Goal: Task Accomplishment & Management: Manage account settings

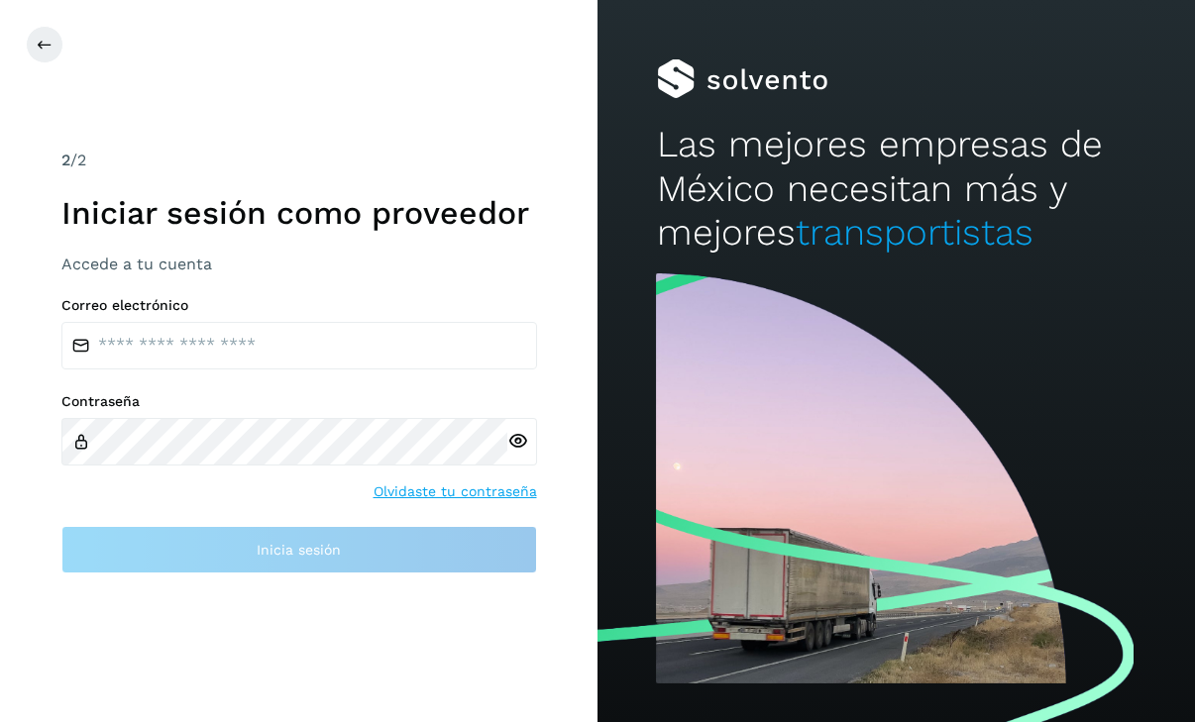
click at [53, 30] on button at bounding box center [45, 45] width 38 height 38
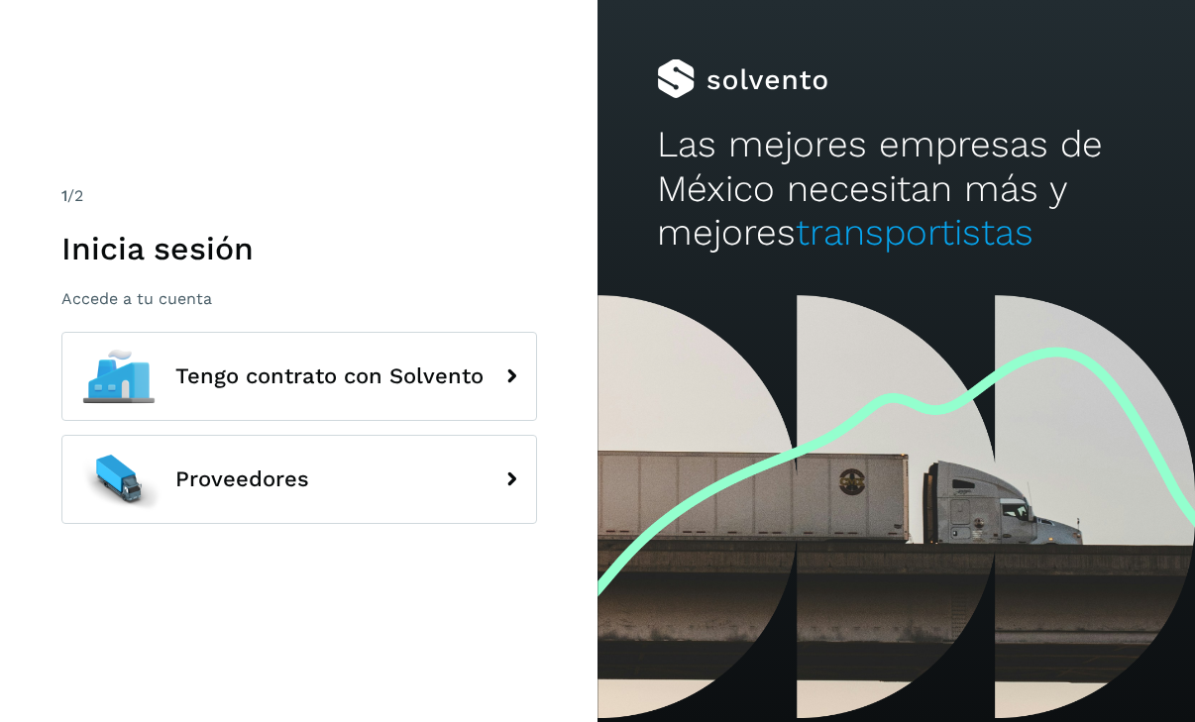
click at [134, 522] on div at bounding box center [118, 479] width 89 height 89
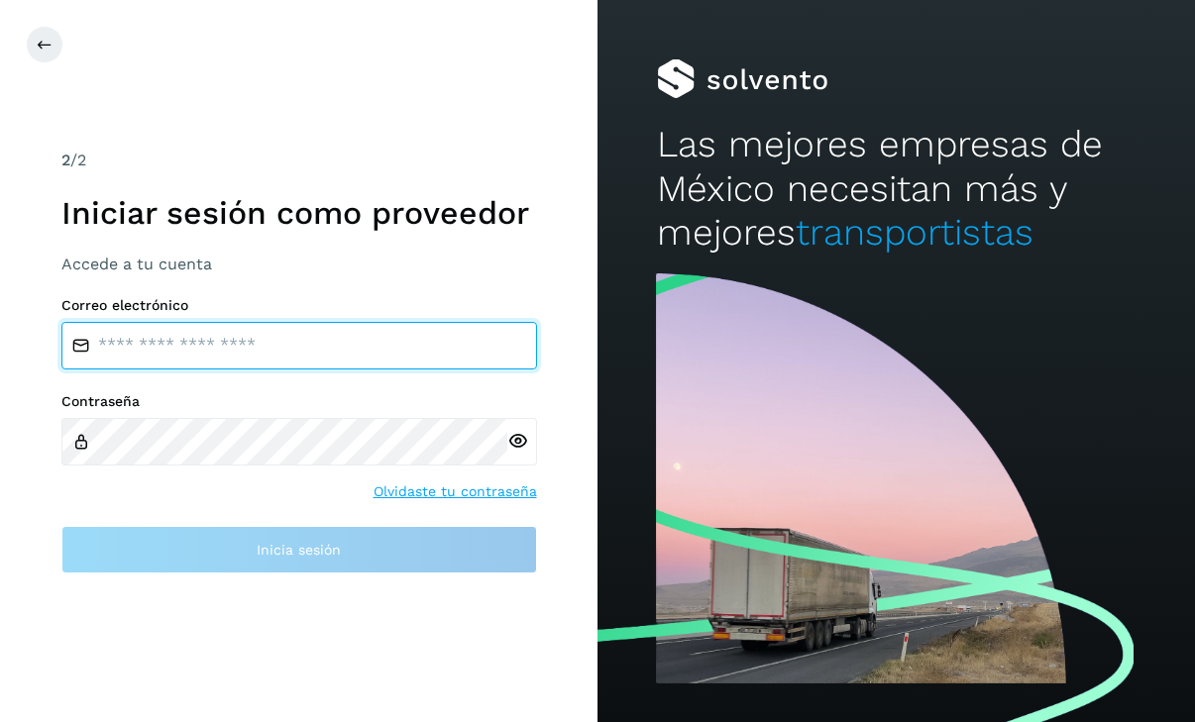
click at [135, 370] on input "email" at bounding box center [299, 346] width 476 height 48
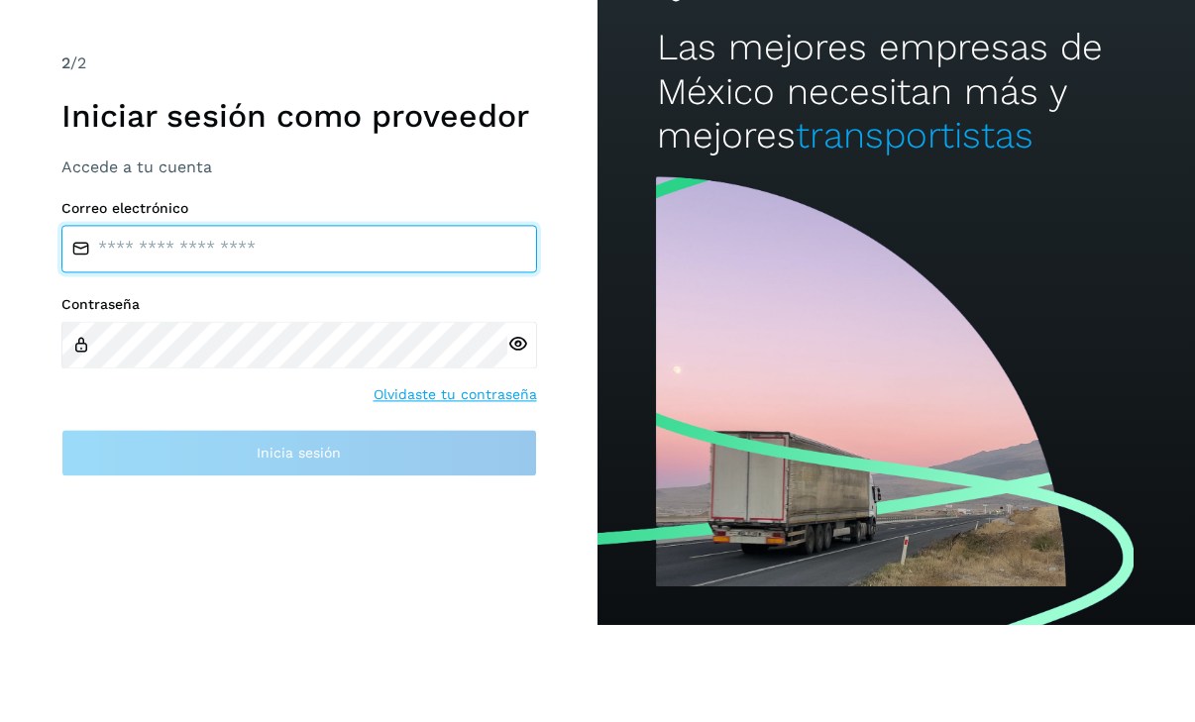
scroll to position [63, 0]
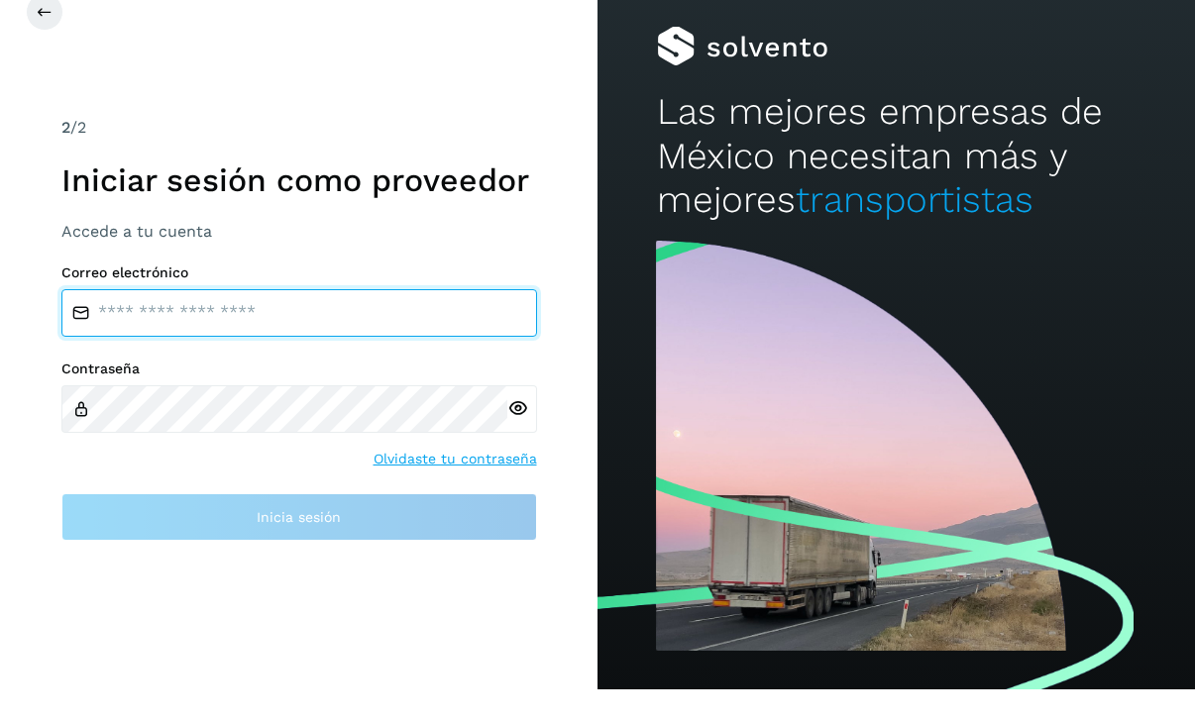
click at [154, 322] on input "email" at bounding box center [299, 346] width 476 height 48
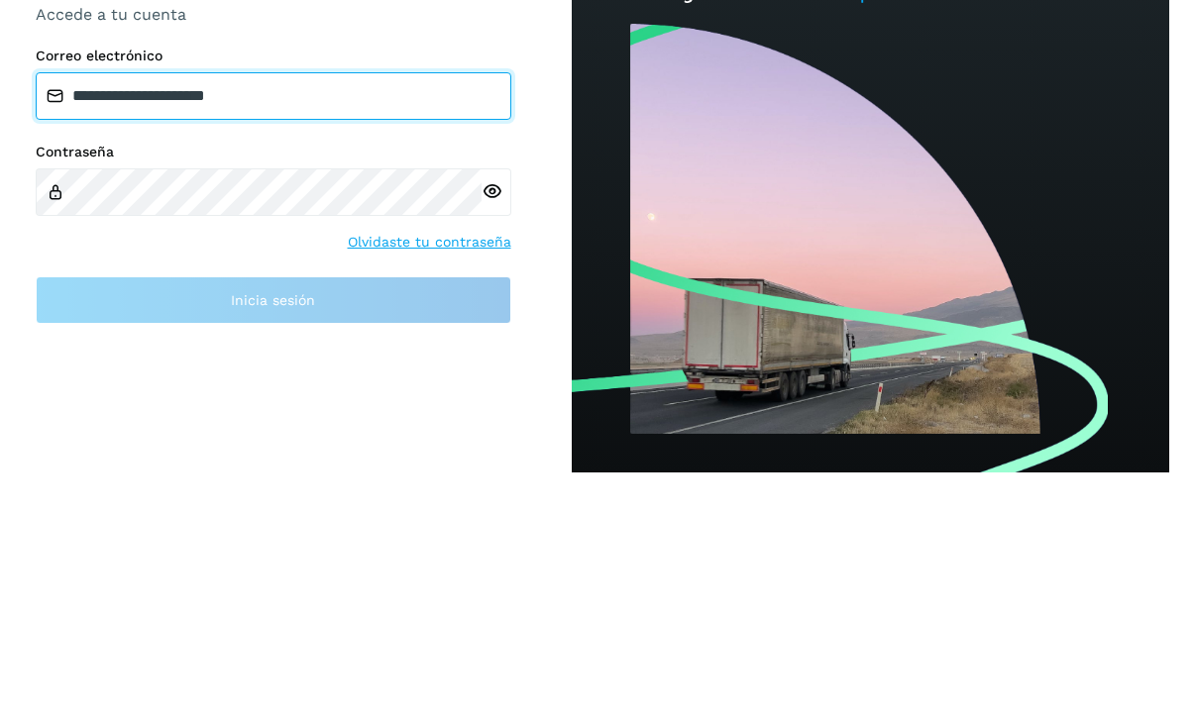
scroll to position [63, 25]
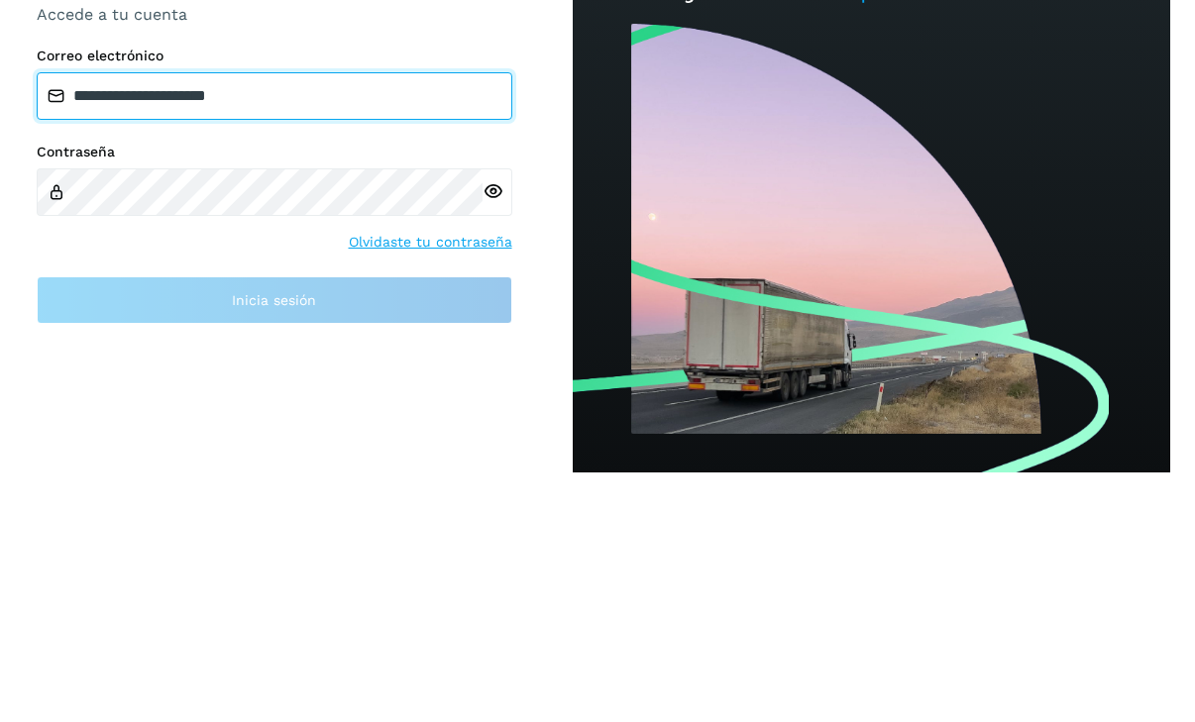
type input "**********"
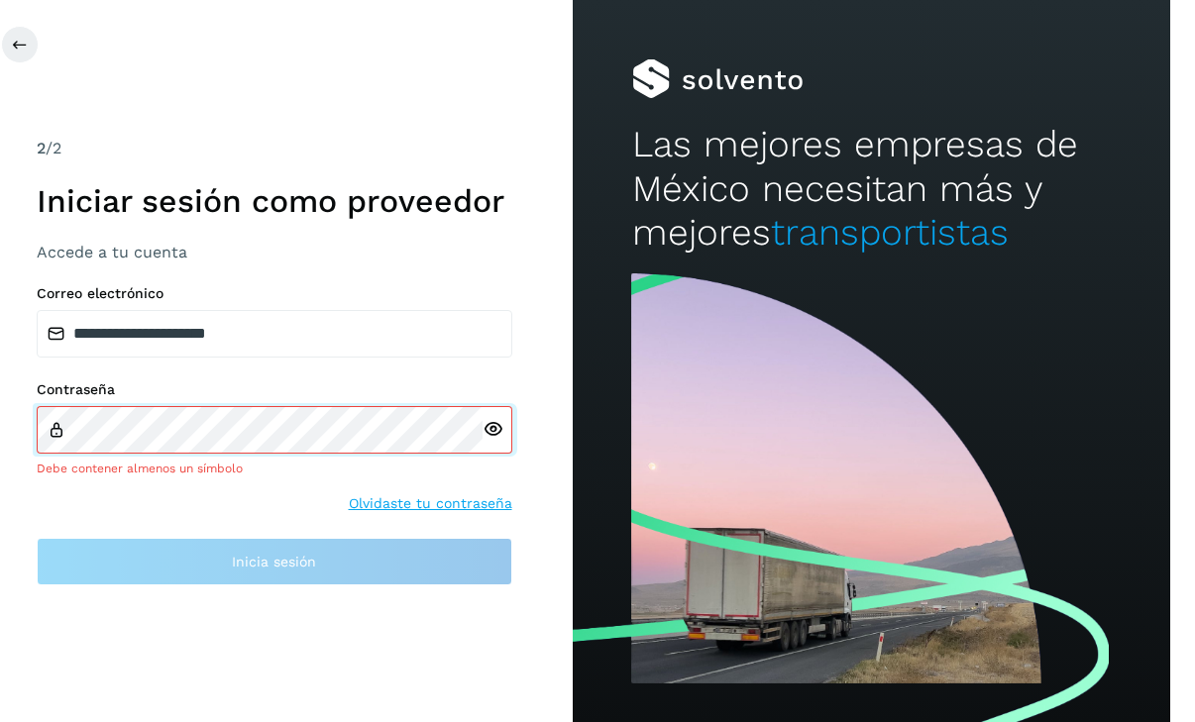
scroll to position [0, 26]
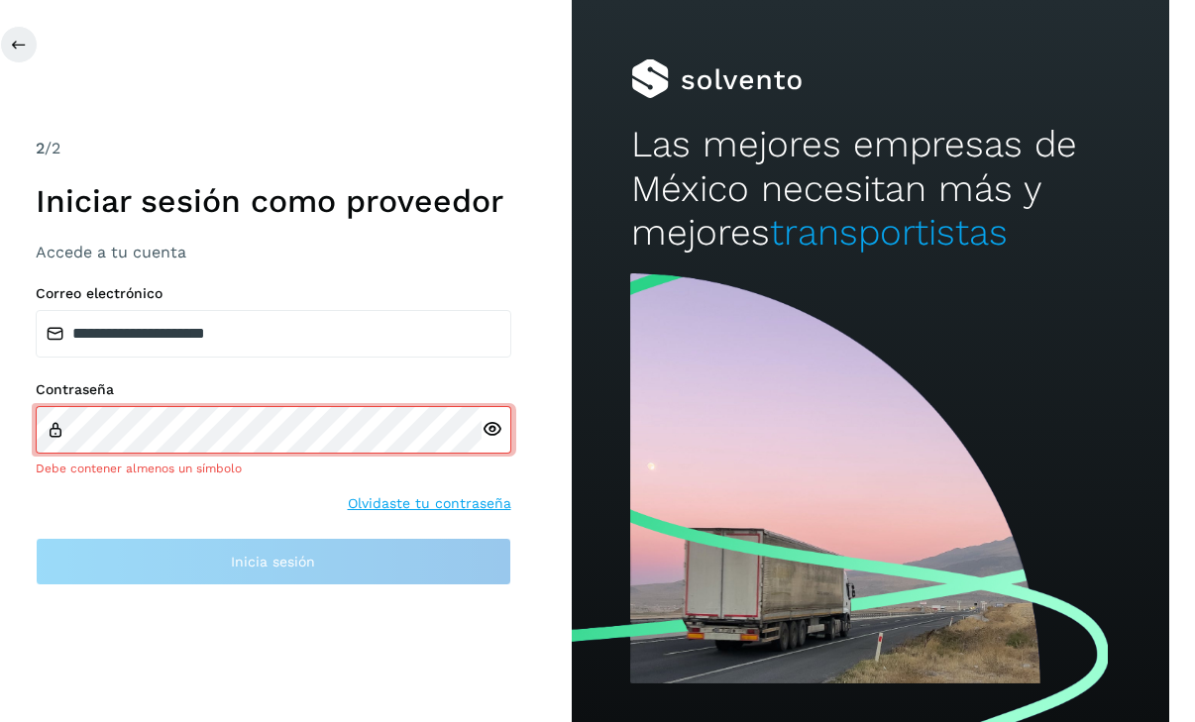
click at [379, 514] on link "Olvidaste tu contraseña" at bounding box center [429, 503] width 163 height 21
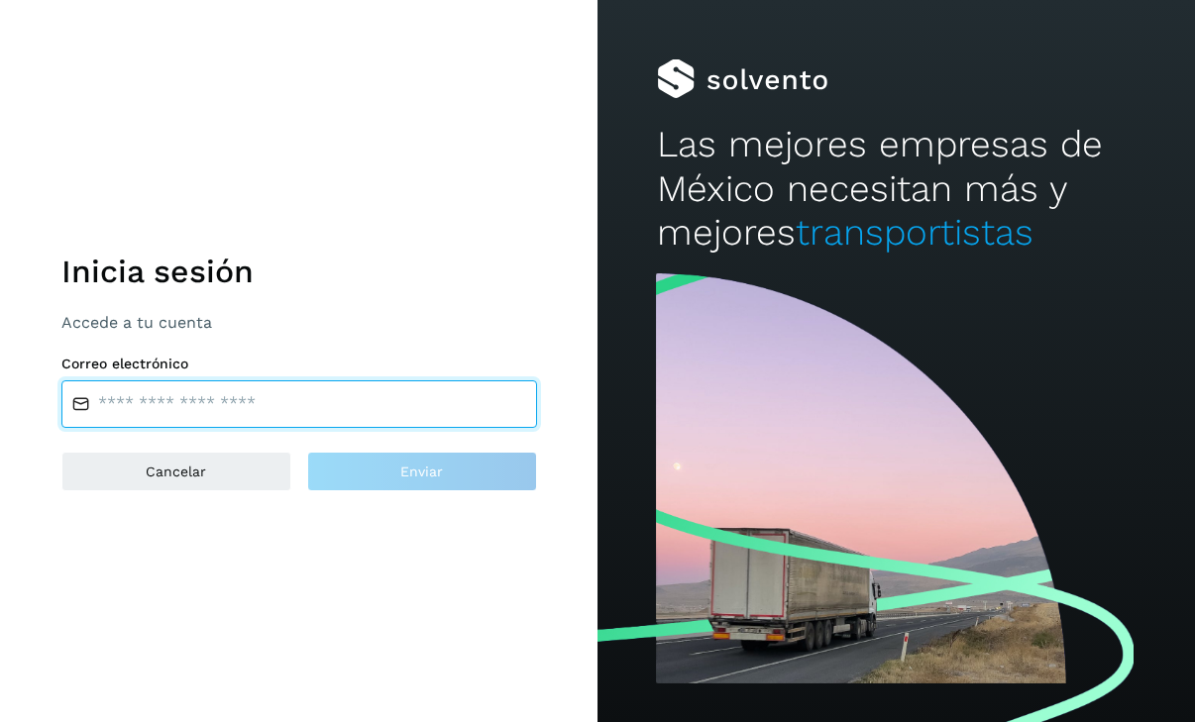
click at [183, 428] on input "email" at bounding box center [299, 404] width 476 height 48
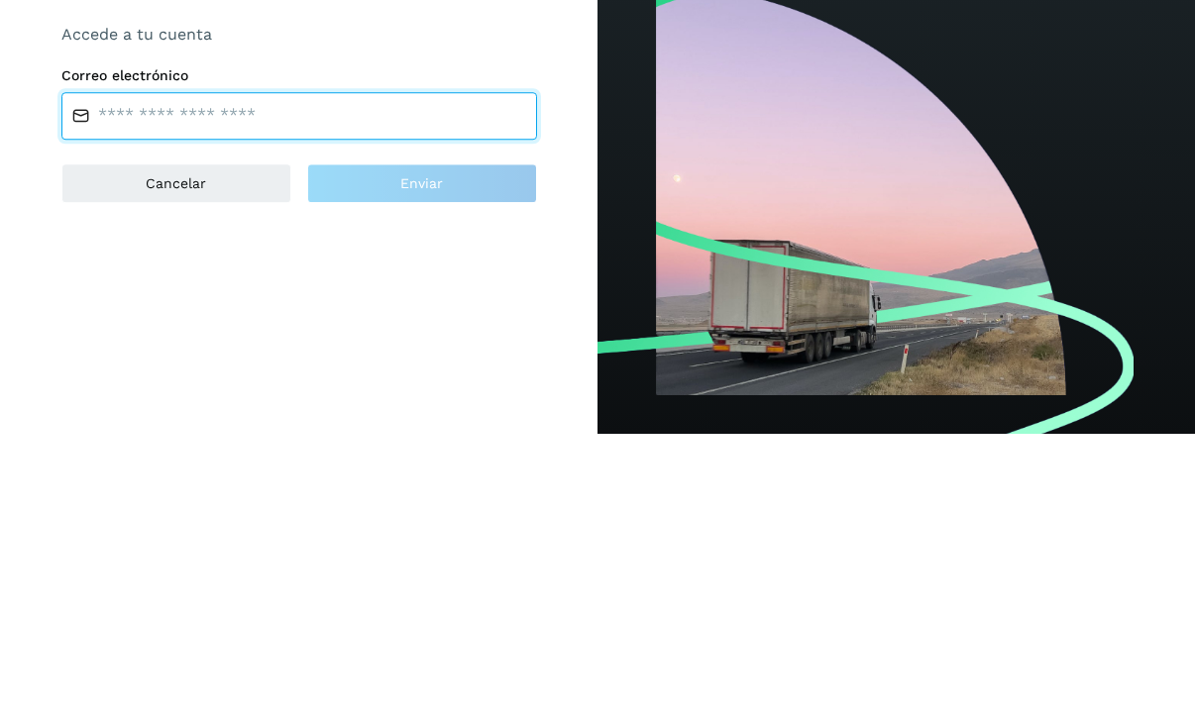
type input "**********"
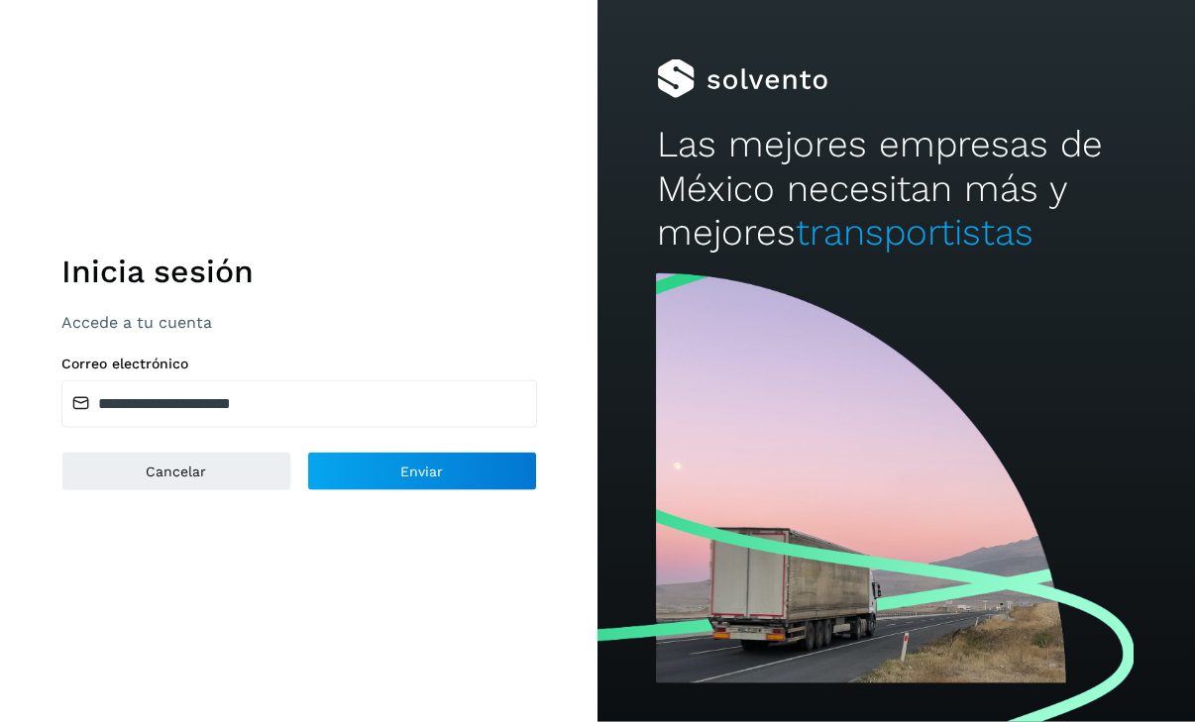
scroll to position [64, 0]
click at [398, 452] on button "Enviar" at bounding box center [422, 472] width 230 height 40
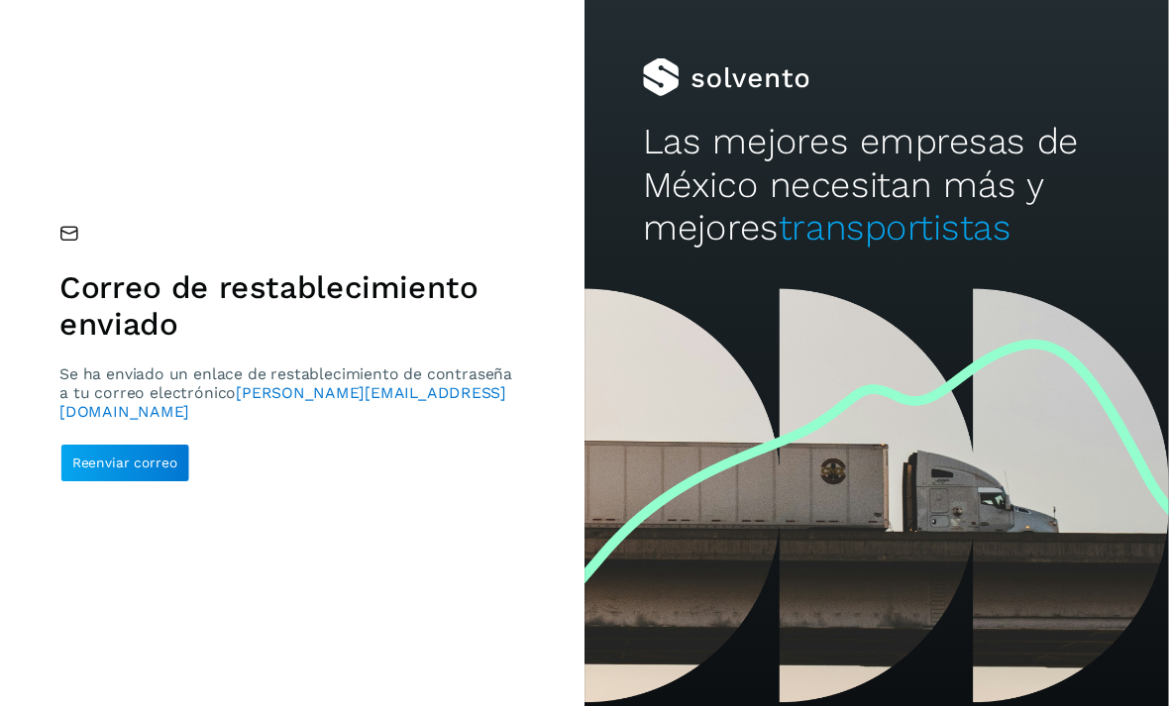
scroll to position [63, 0]
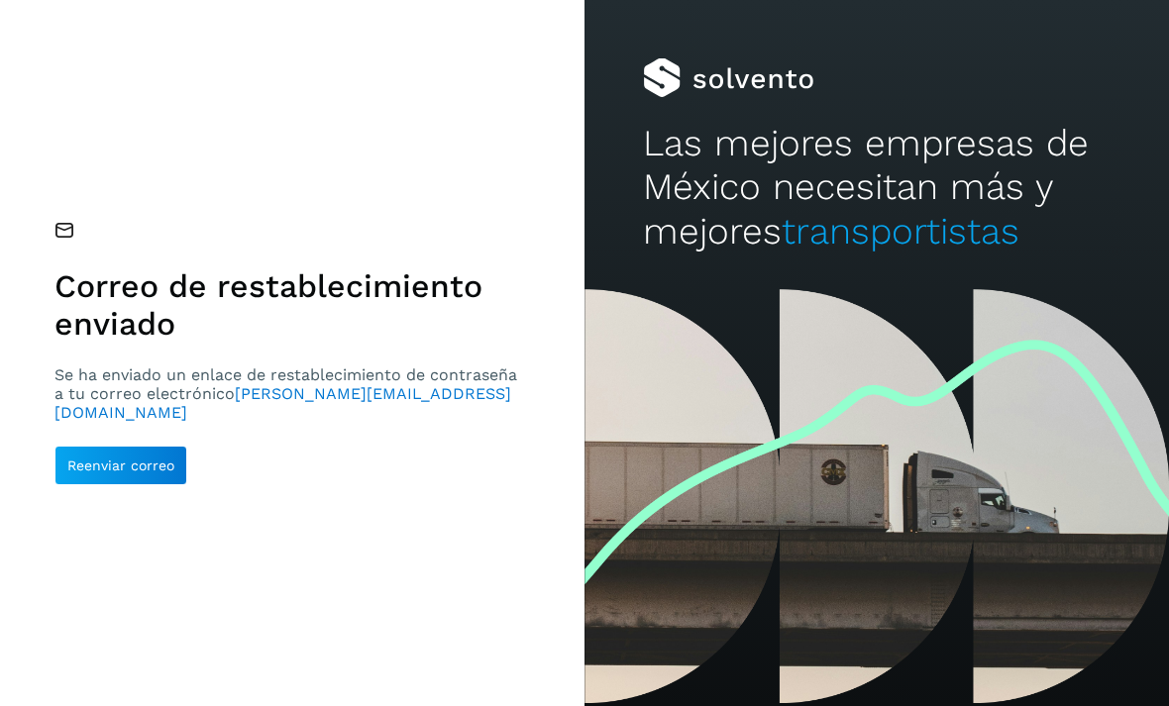
click at [112, 459] on span "Reenviar correo" at bounding box center [120, 466] width 107 height 14
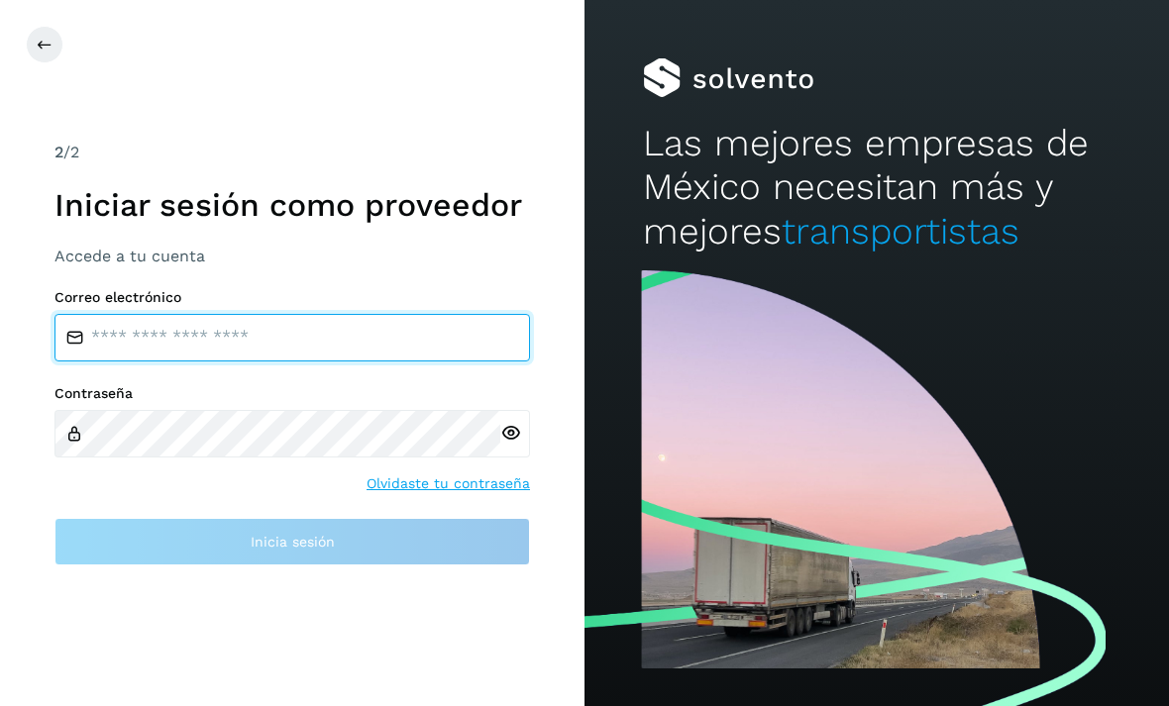
click at [155, 362] on input "email" at bounding box center [292, 338] width 476 height 48
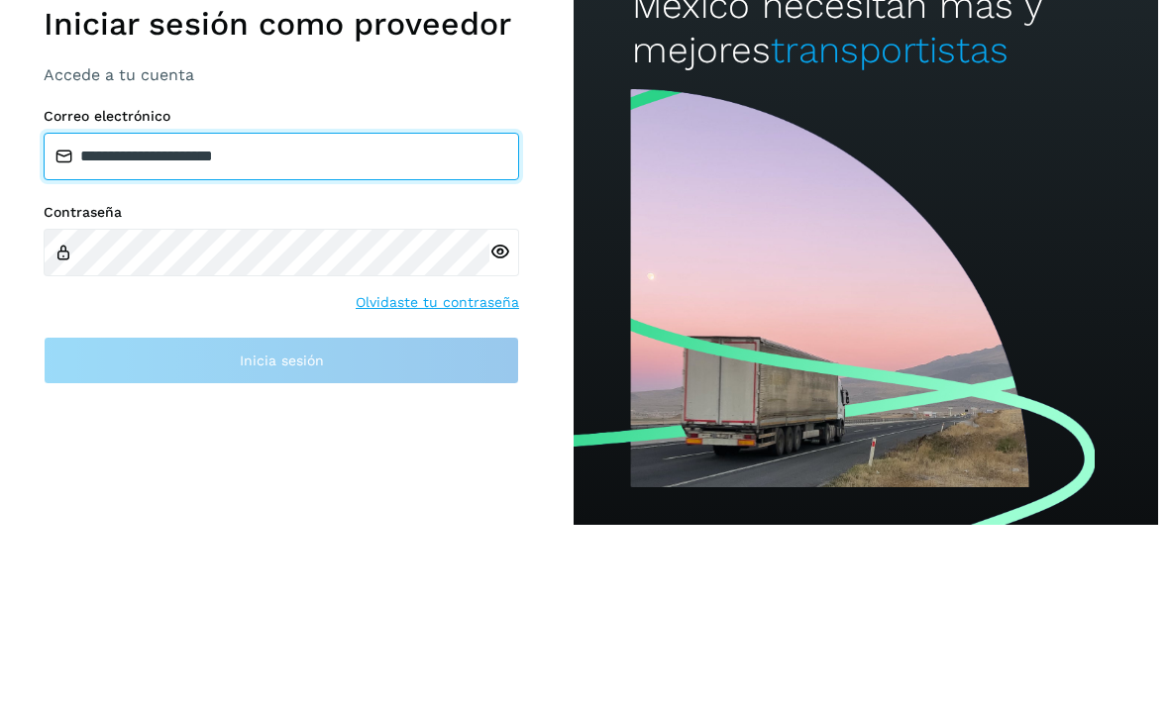
scroll to position [0, 26]
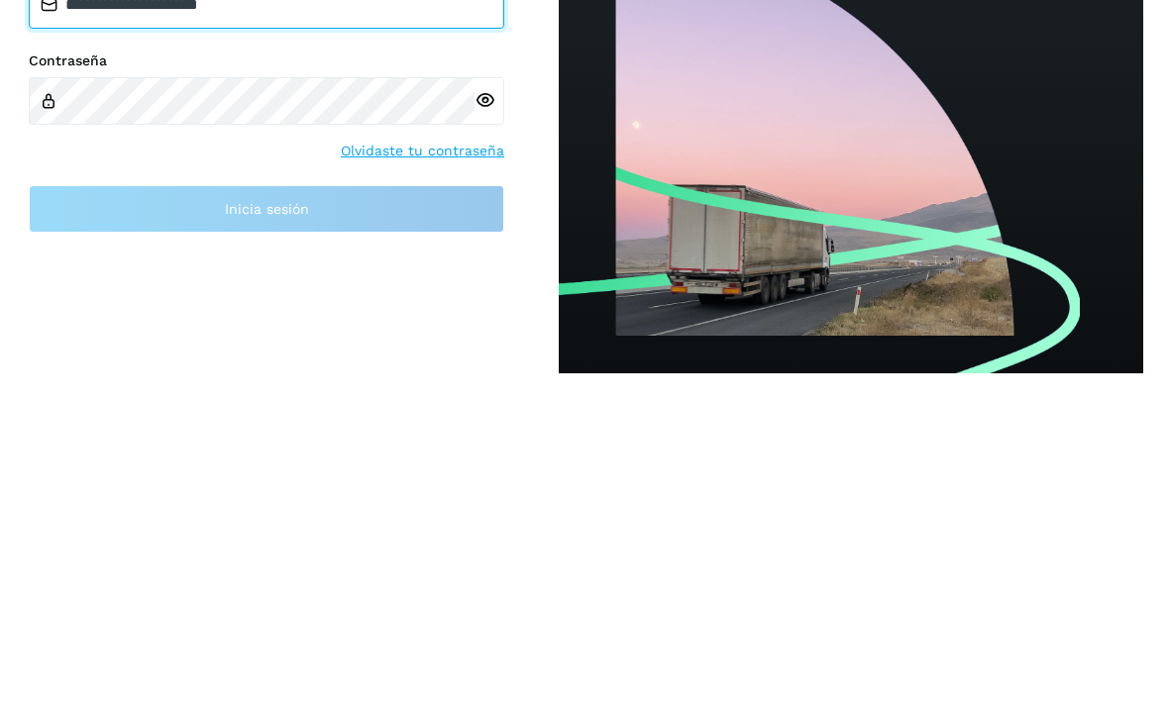
type input "**********"
click at [491, 423] on icon at bounding box center [485, 433] width 21 height 21
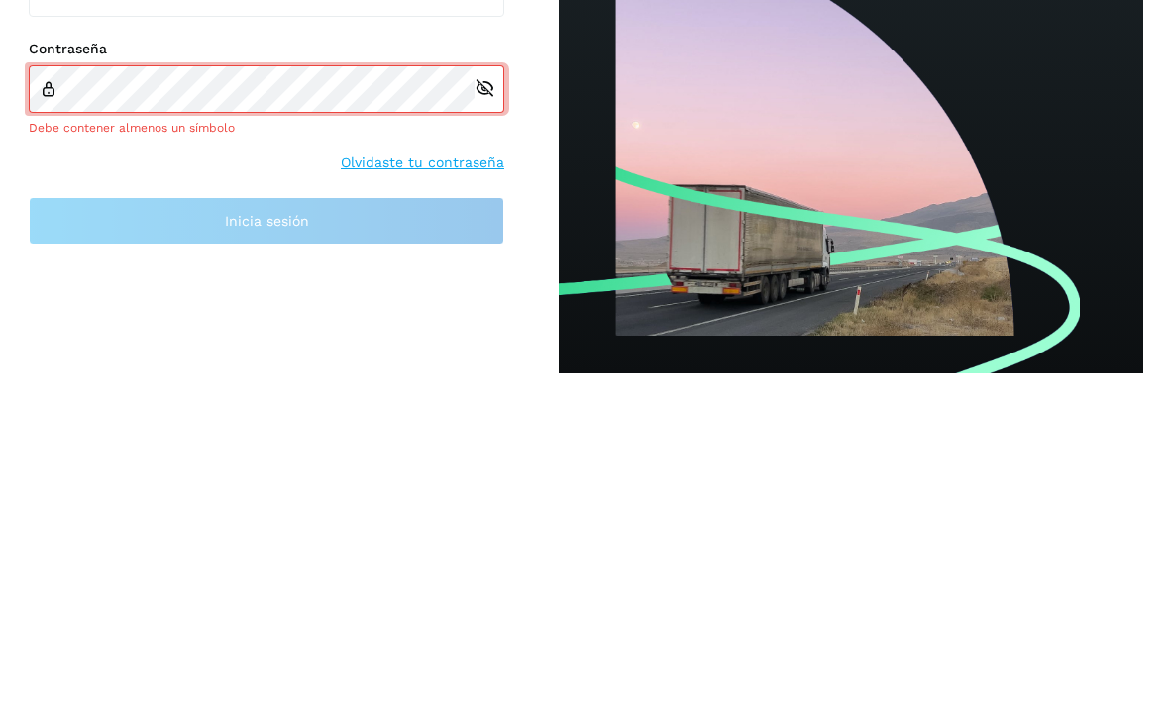
scroll to position [63, 26]
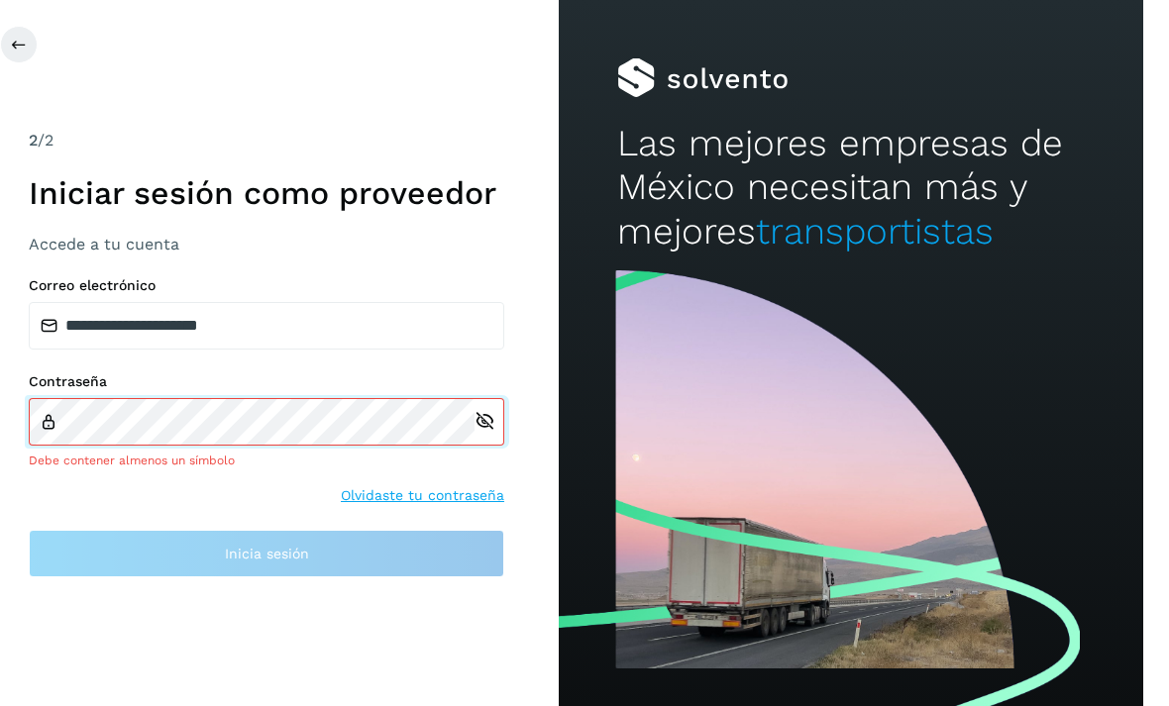
click at [177, 374] on div "Contraseña Debe contener almenos un símbolo" at bounding box center [267, 422] width 476 height 96
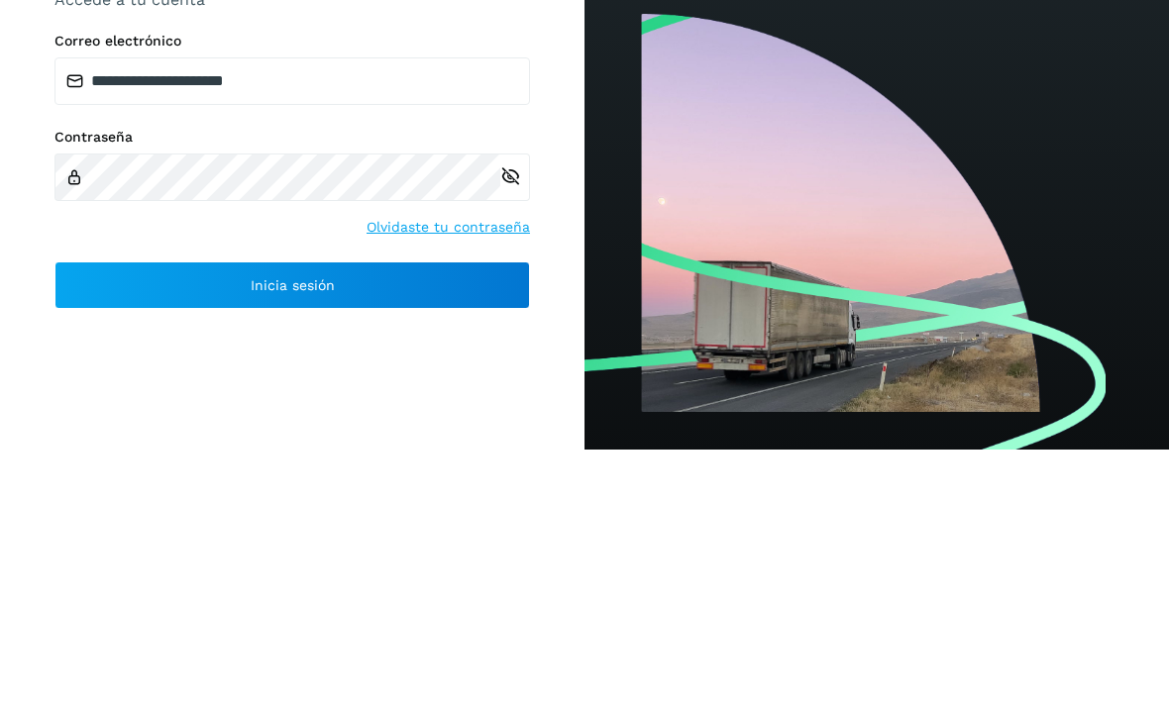
click at [109, 518] on button "Inicia sesión" at bounding box center [292, 542] width 476 height 48
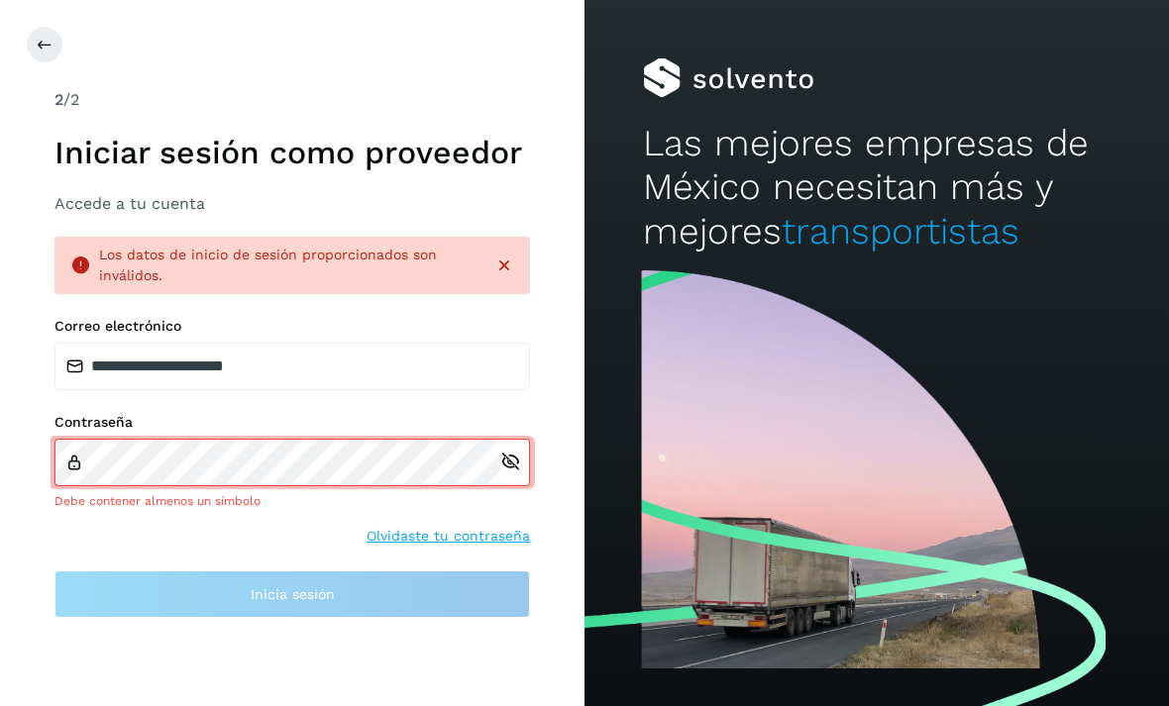
scroll to position [0, 0]
click at [528, 547] on link "Olvidaste tu contraseña" at bounding box center [448, 536] width 163 height 21
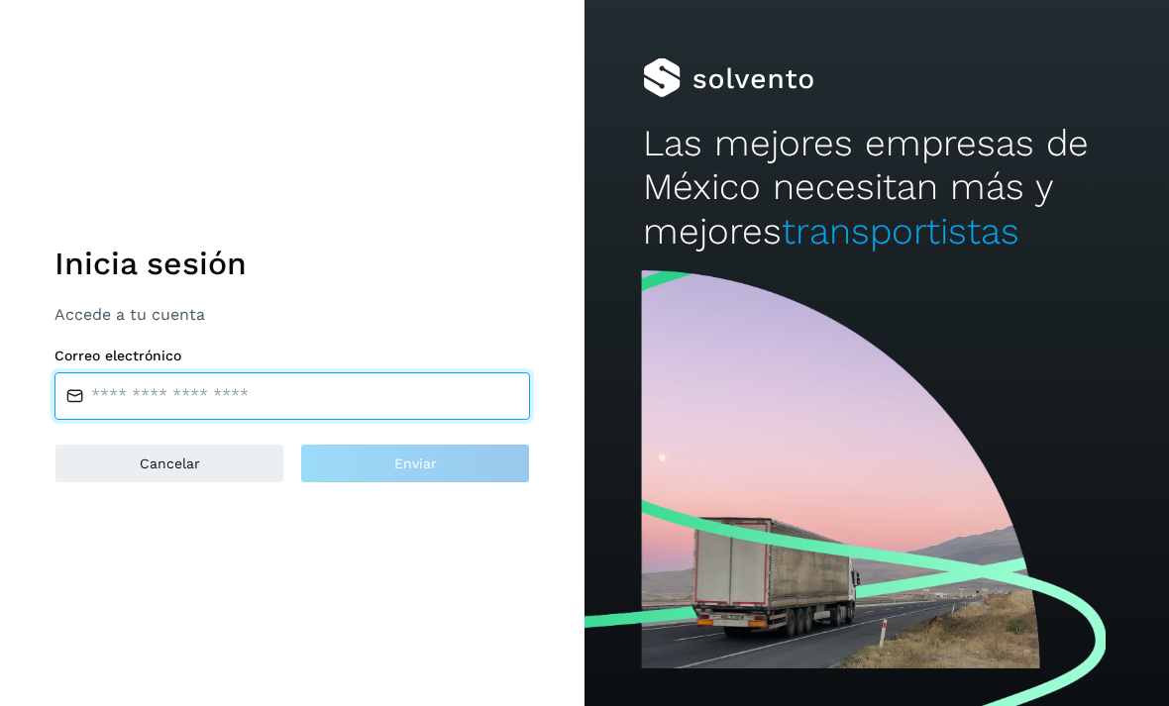
click at [162, 420] on input "email" at bounding box center [292, 397] width 476 height 48
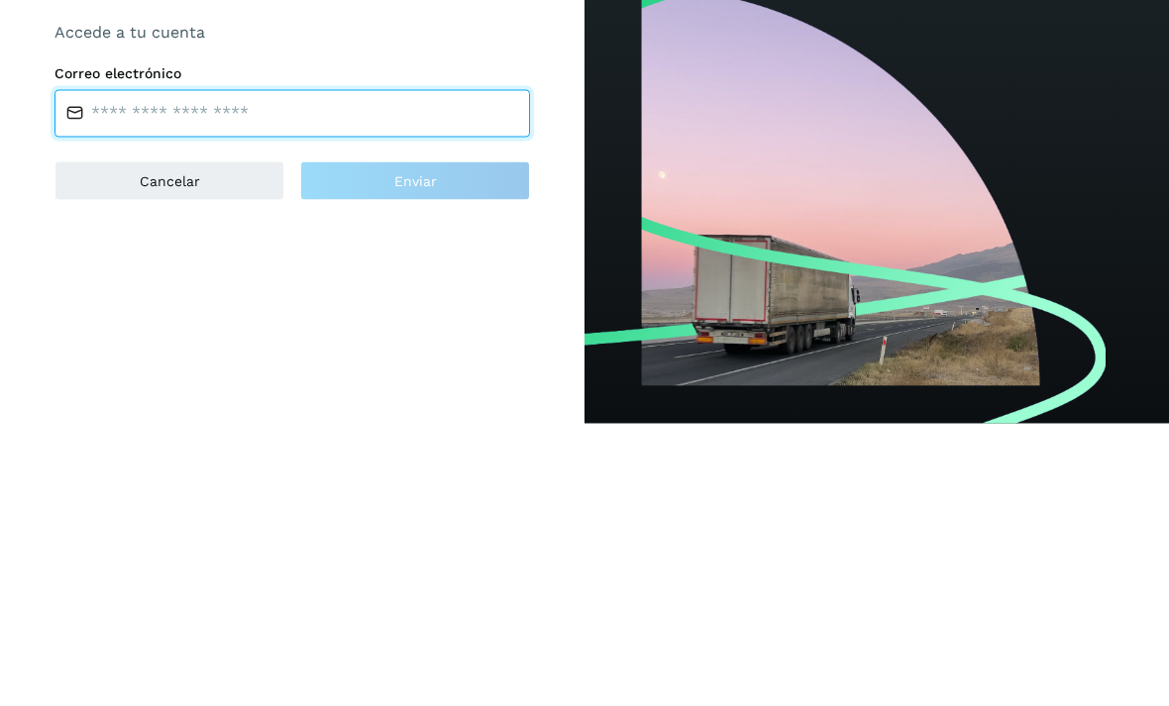
type input "**********"
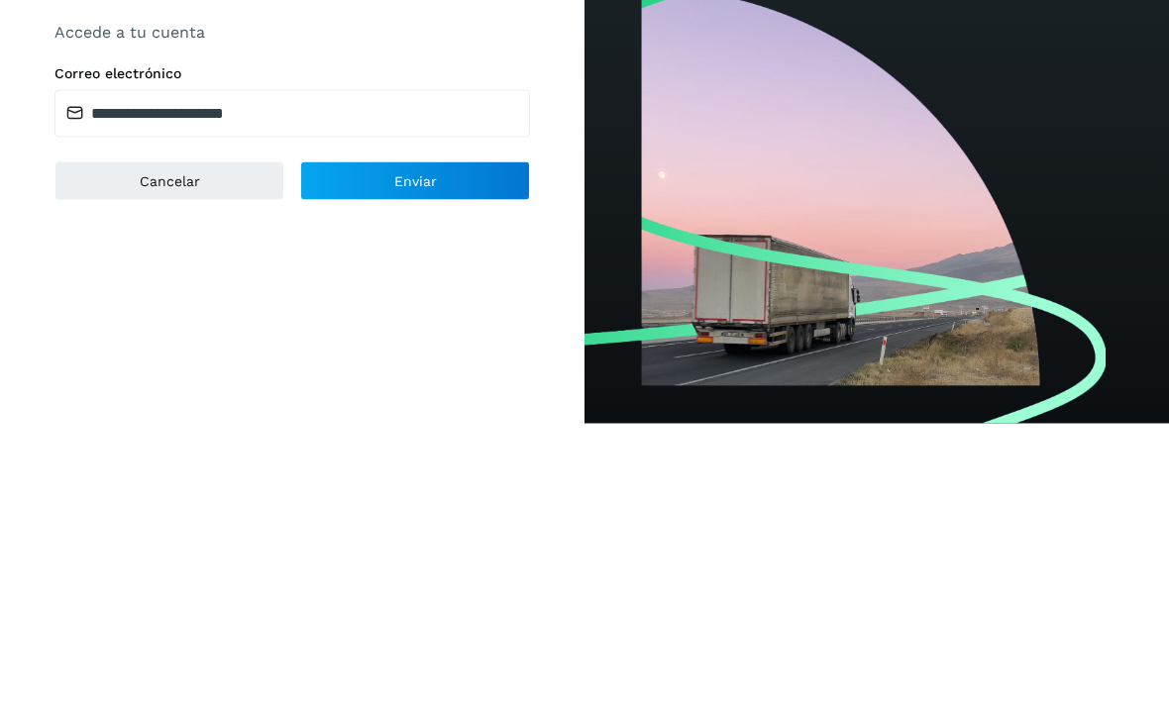
scroll to position [63, 0]
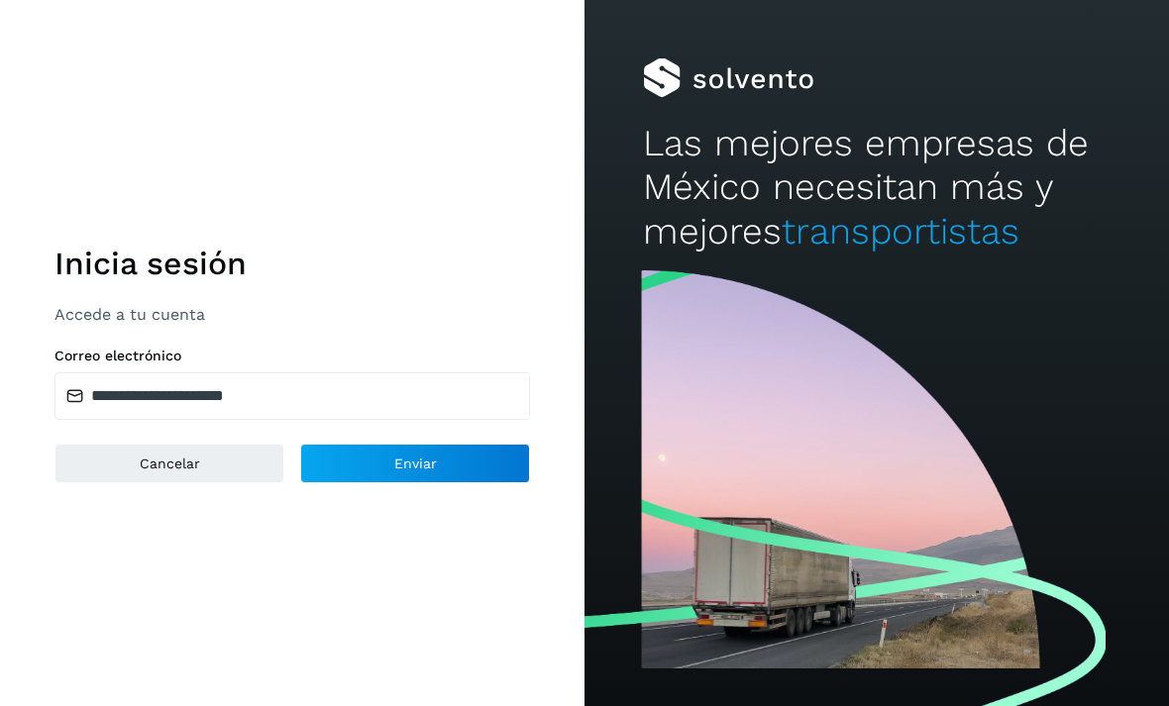
click at [507, 444] on button "Enviar" at bounding box center [415, 464] width 230 height 40
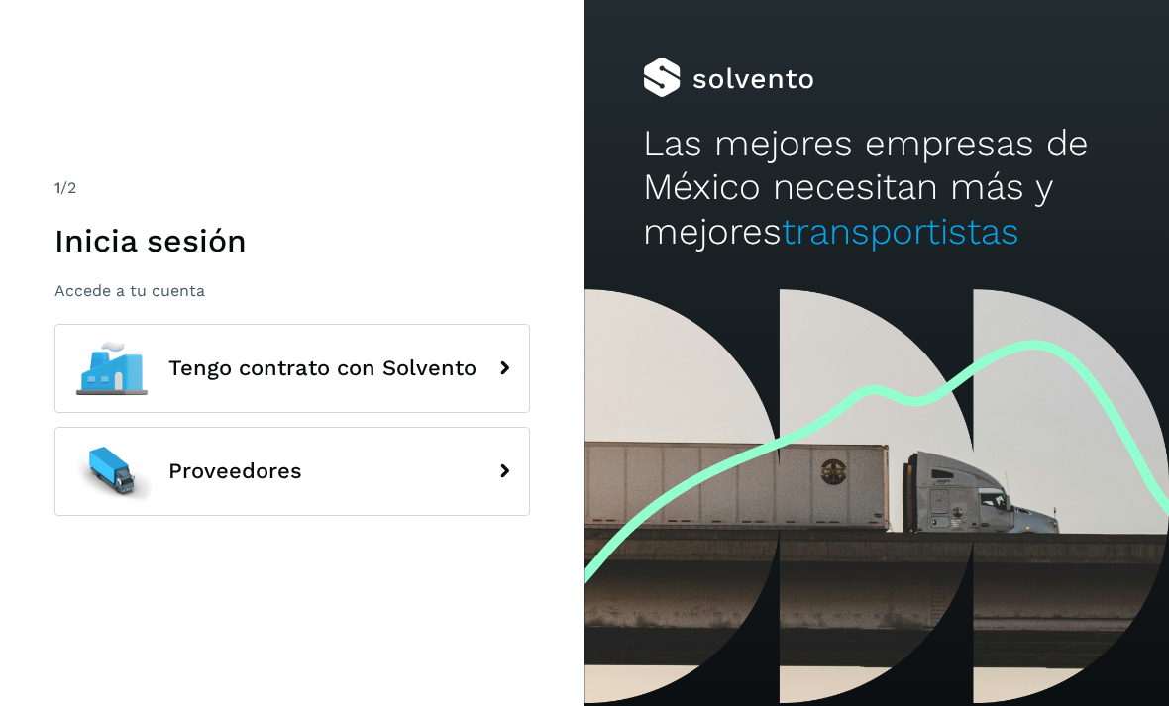
click at [198, 484] on span "Proveedores" at bounding box center [235, 472] width 134 height 24
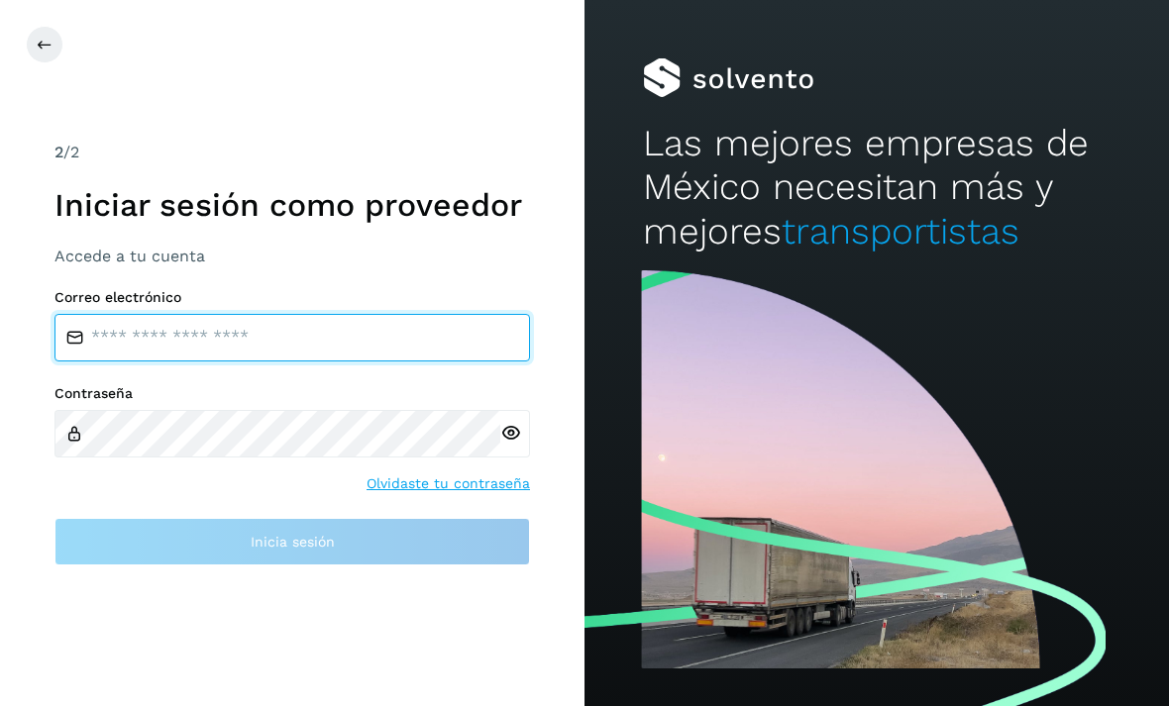
click at [114, 362] on input "email" at bounding box center [292, 338] width 476 height 48
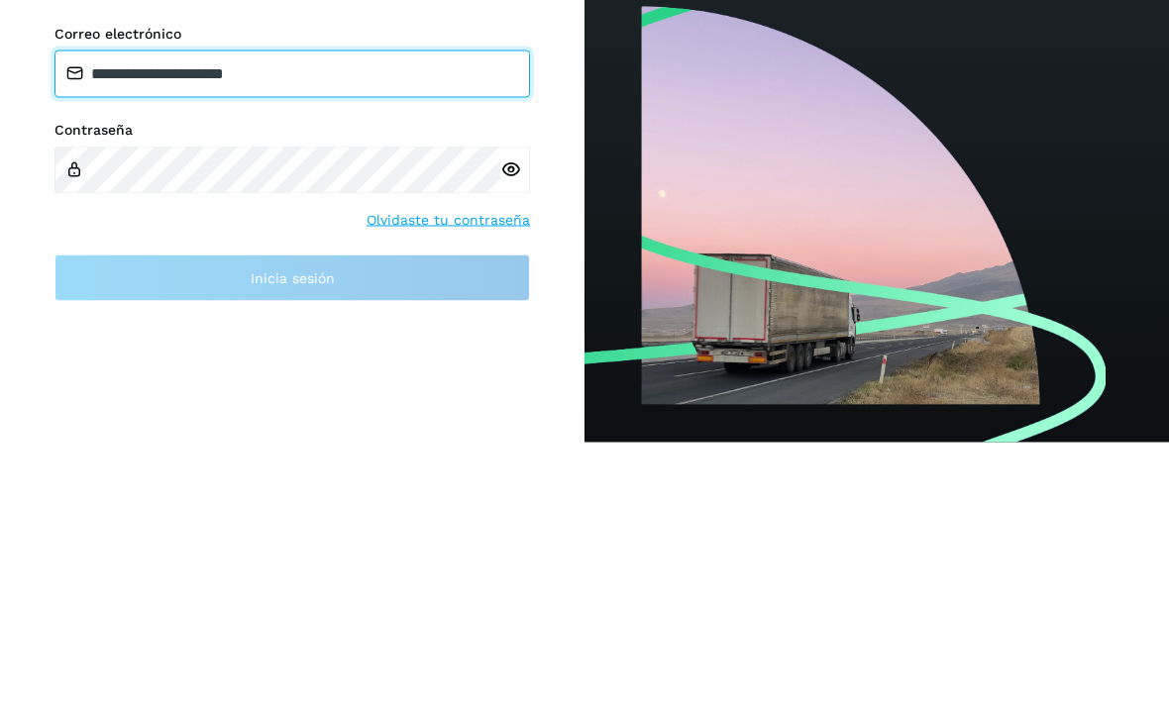
type input "**********"
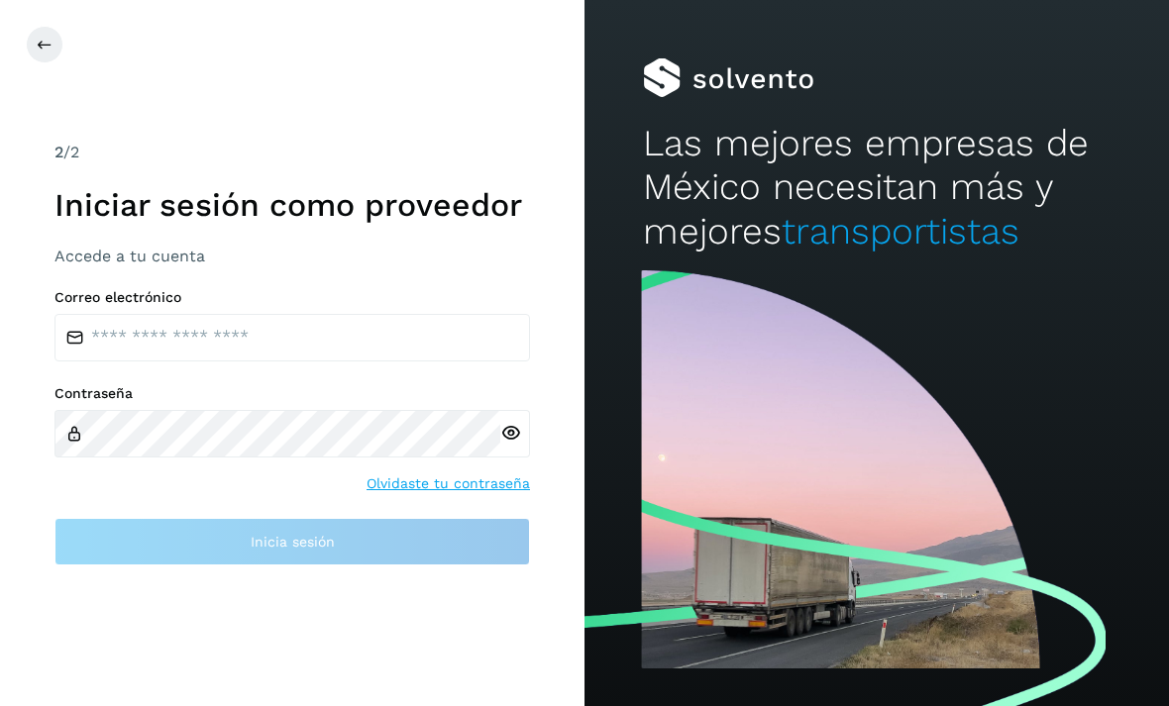
click at [45, 52] on icon at bounding box center [45, 45] width 16 height 16
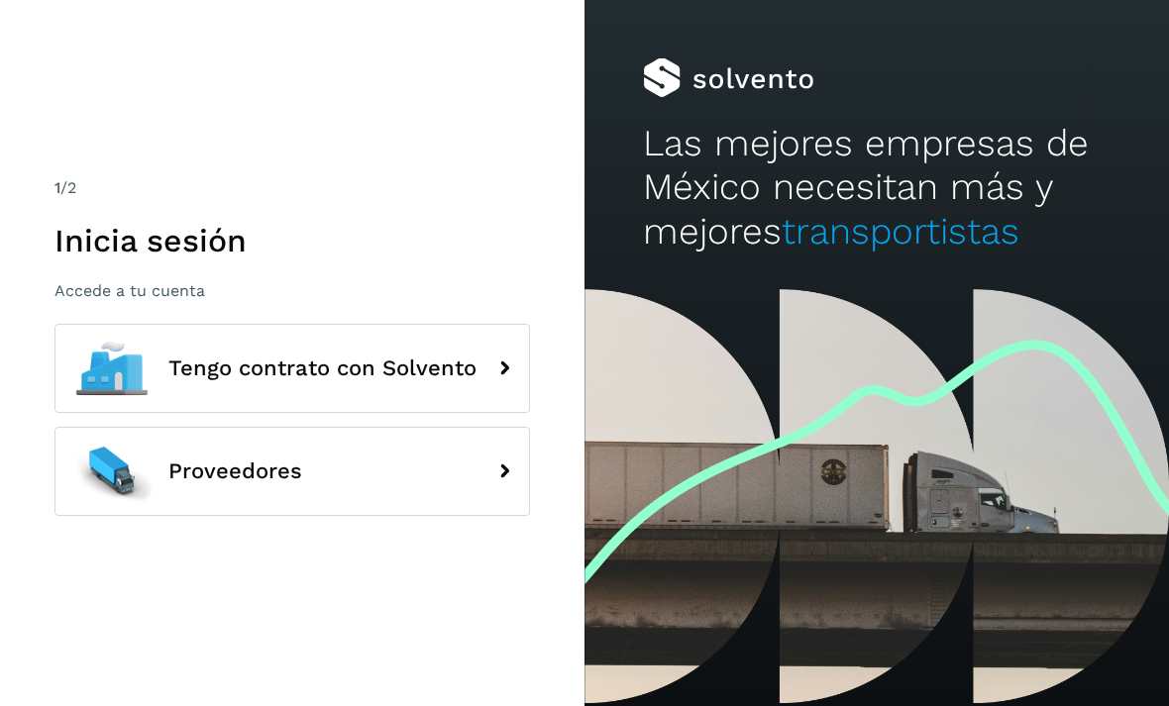
click at [14, 126] on div "1 /2 Inicia sesión Accede a tu cuenta Tengo contrato con Solvento Proveedores" at bounding box center [292, 353] width 585 height 706
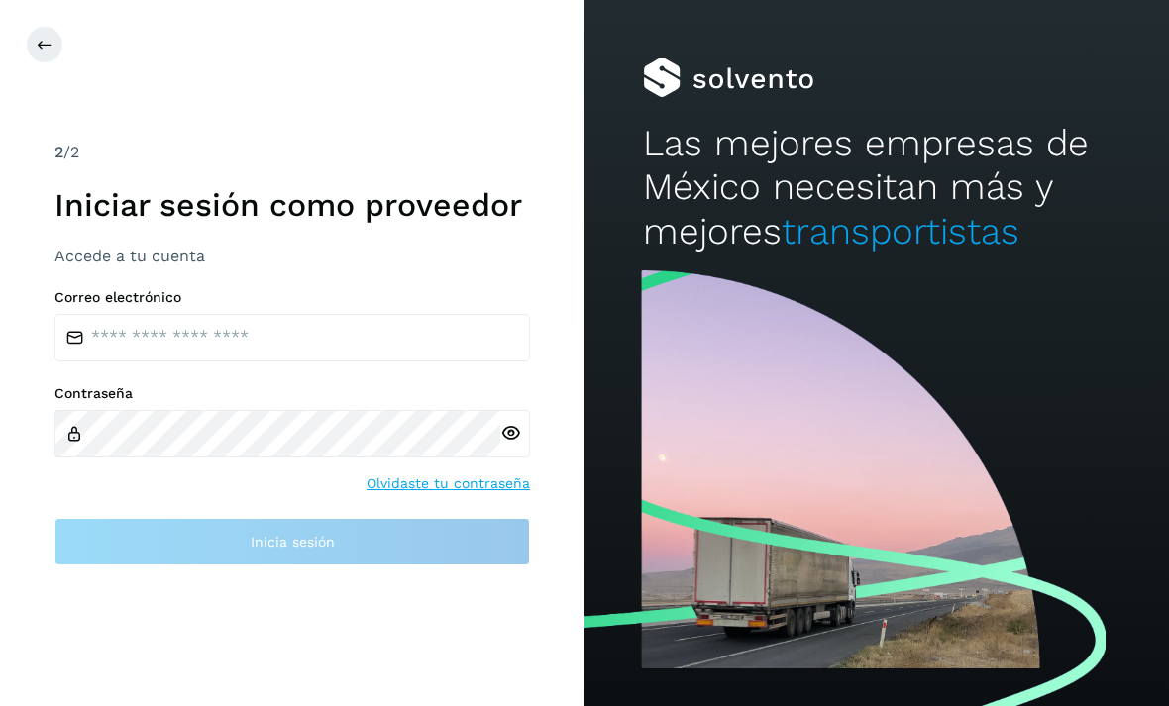
click at [40, 28] on button at bounding box center [45, 45] width 38 height 38
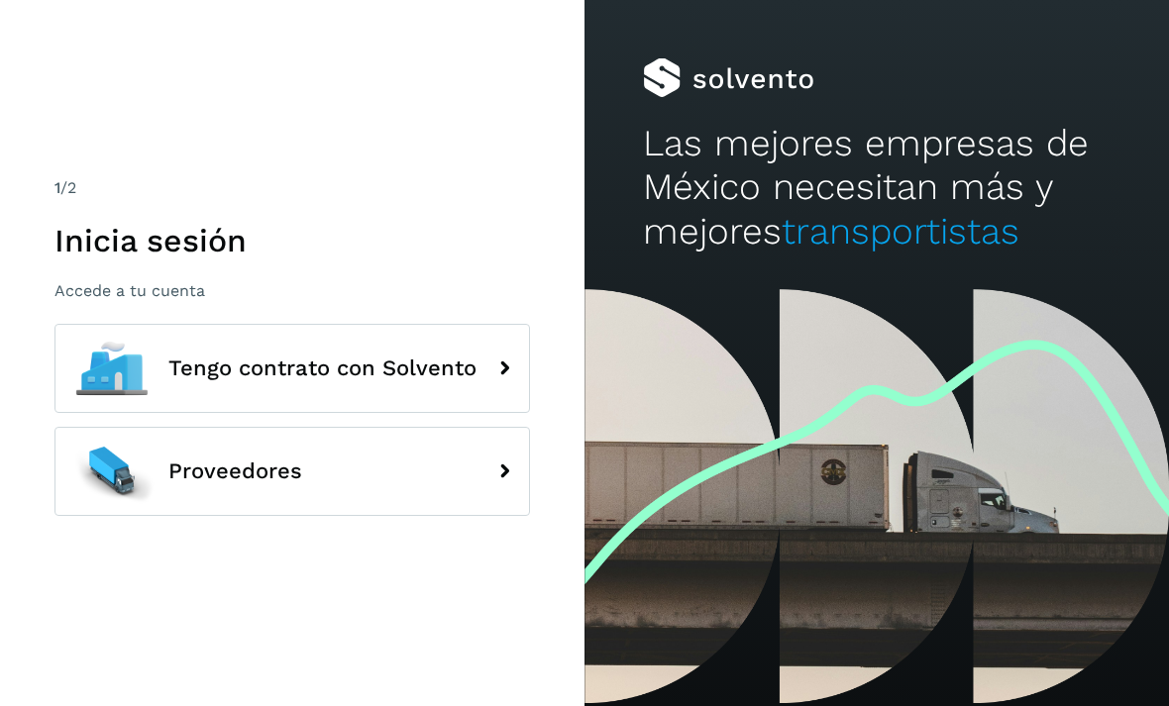
click at [41, 76] on div "1 /2 Inicia sesión Accede a tu cuenta Tengo contrato con Solvento Proveedores" at bounding box center [292, 353] width 585 height 706
click at [981, 3] on div "Las mejores empresas de México necesitan más y mejores transportistas" at bounding box center [877, 143] width 585 height 287
